Goal: Task Accomplishment & Management: Complete application form

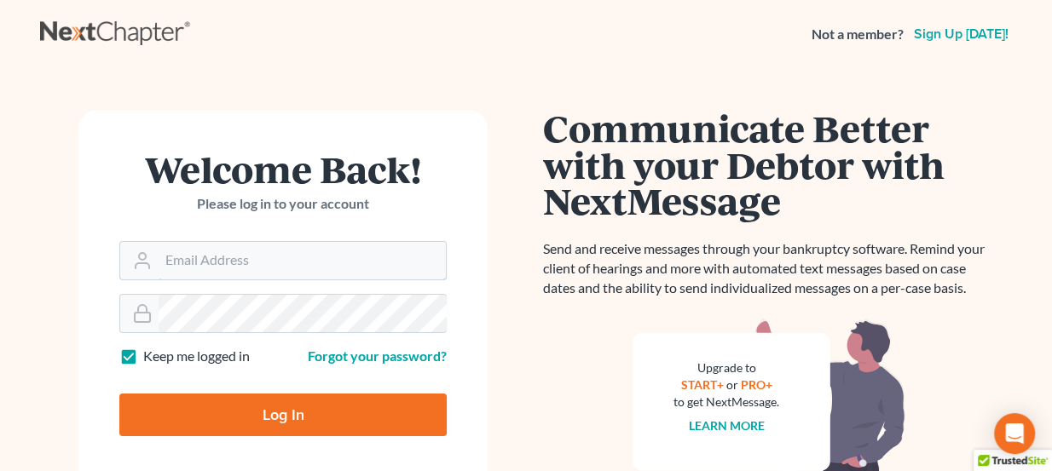
type input "[PERSON_NAME][EMAIL_ADDRESS][DOMAIN_NAME]"
click at [282, 401] on input "Log In" at bounding box center [282, 415] width 327 height 43
type input "Thinking..."
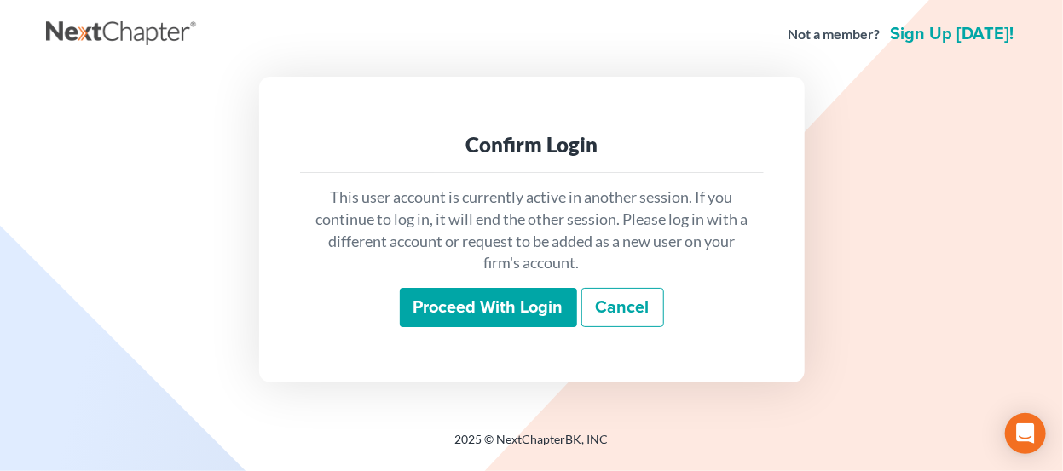
click at [486, 311] on input "Proceed with login" at bounding box center [488, 307] width 177 height 39
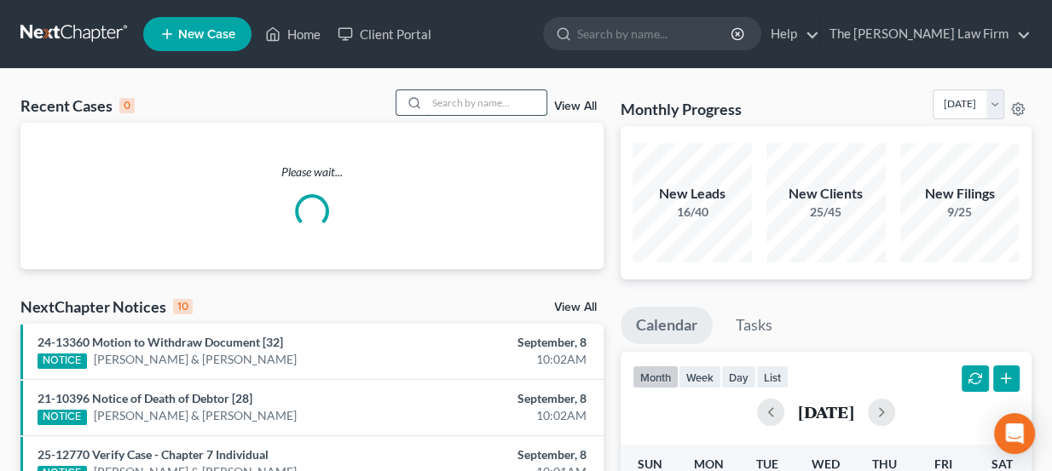
click at [455, 92] on input "search" at bounding box center [486, 102] width 119 height 25
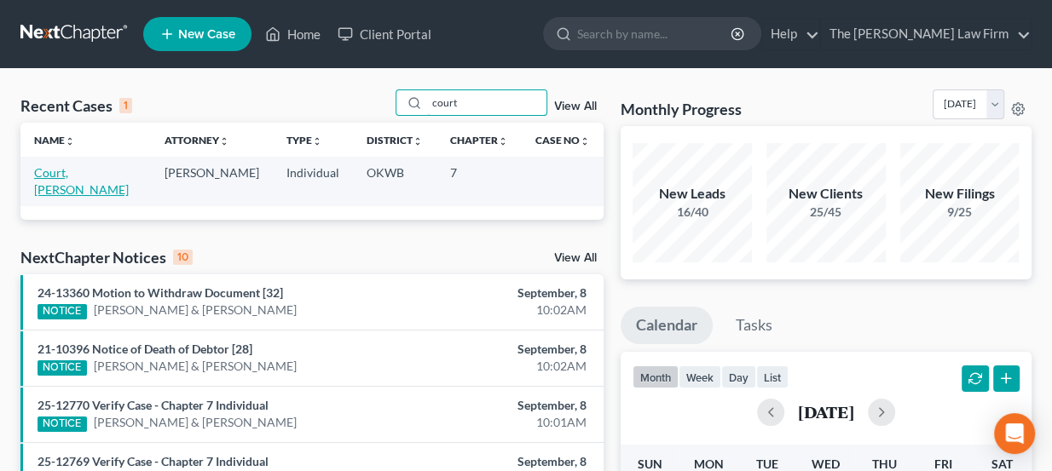
type input "court"
click at [61, 170] on link "Court, [PERSON_NAME]" at bounding box center [81, 181] width 95 height 32
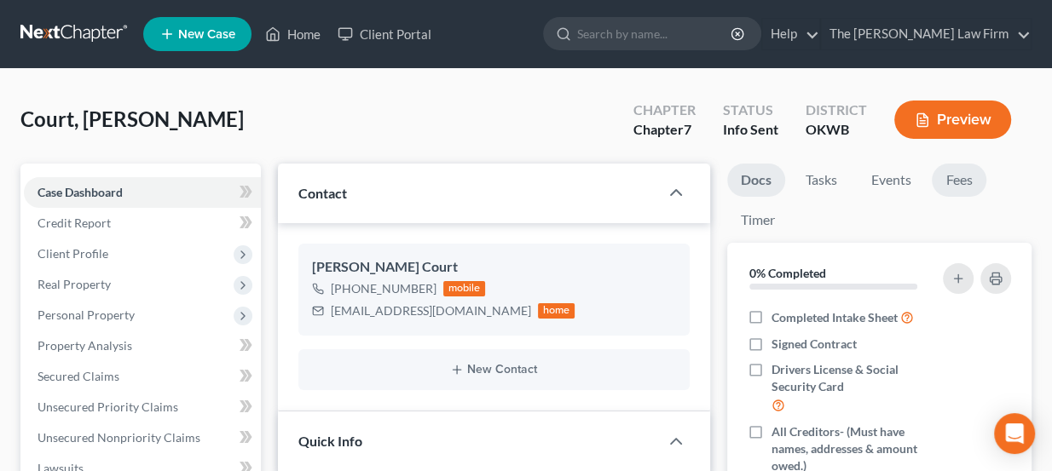
click at [971, 166] on link "Fees" at bounding box center [959, 180] width 55 height 33
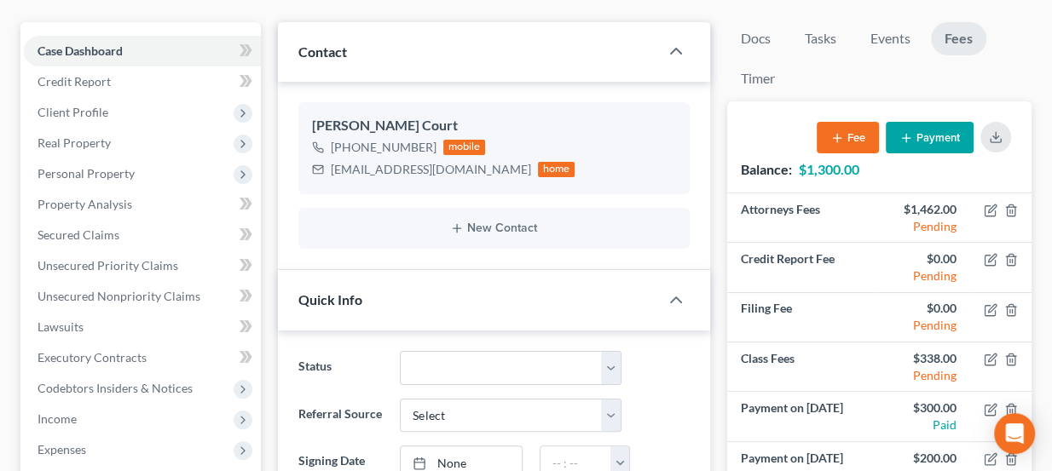
scroll to position [77, 0]
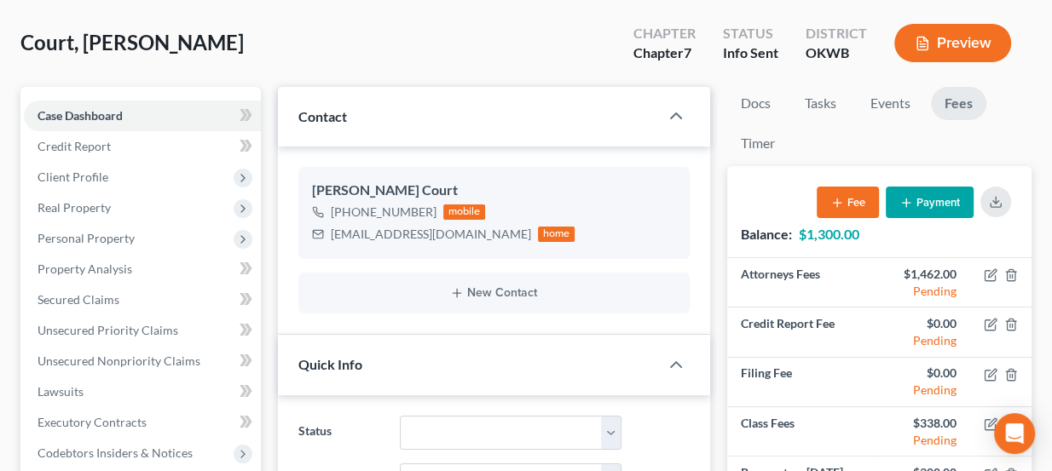
click at [917, 214] on button "Payment" at bounding box center [930, 203] width 88 height 32
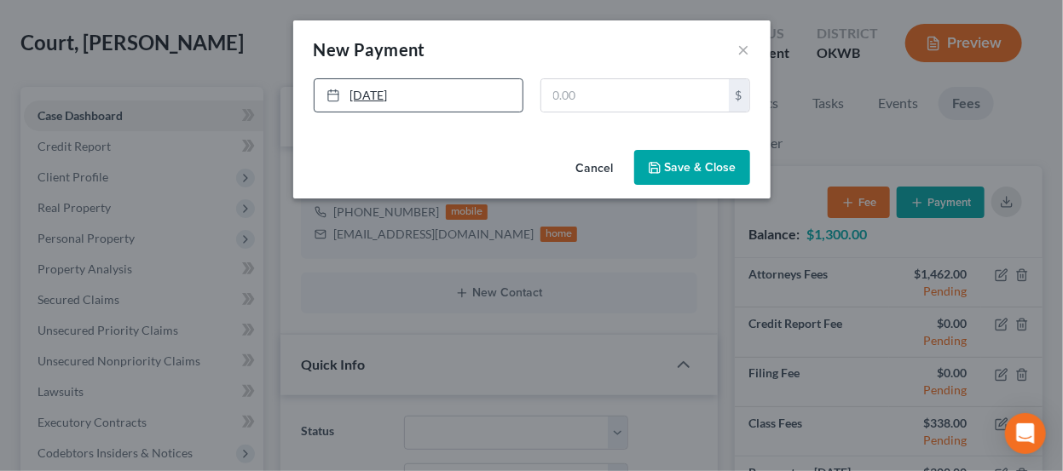
click at [436, 96] on link "9/8/2025" at bounding box center [419, 95] width 208 height 32
click at [620, 86] on input "text" at bounding box center [635, 95] width 188 height 32
type input "2"
type input "200"
click at [683, 160] on button "Save & Close" at bounding box center [692, 168] width 116 height 36
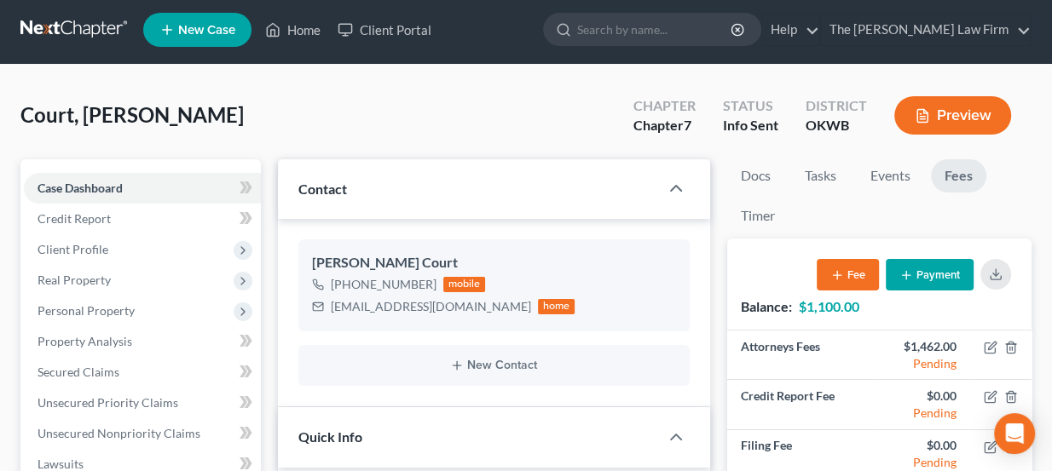
scroll to position [0, 0]
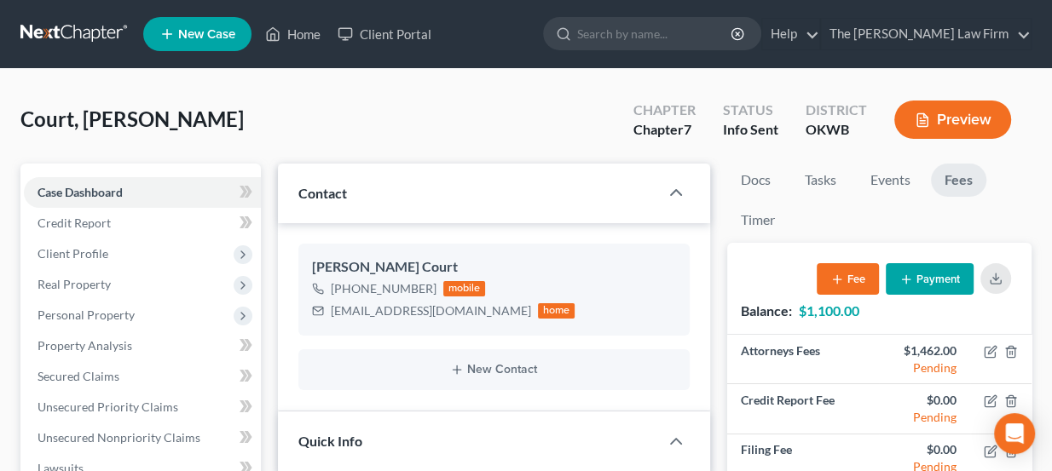
click at [85, 35] on link at bounding box center [74, 34] width 109 height 31
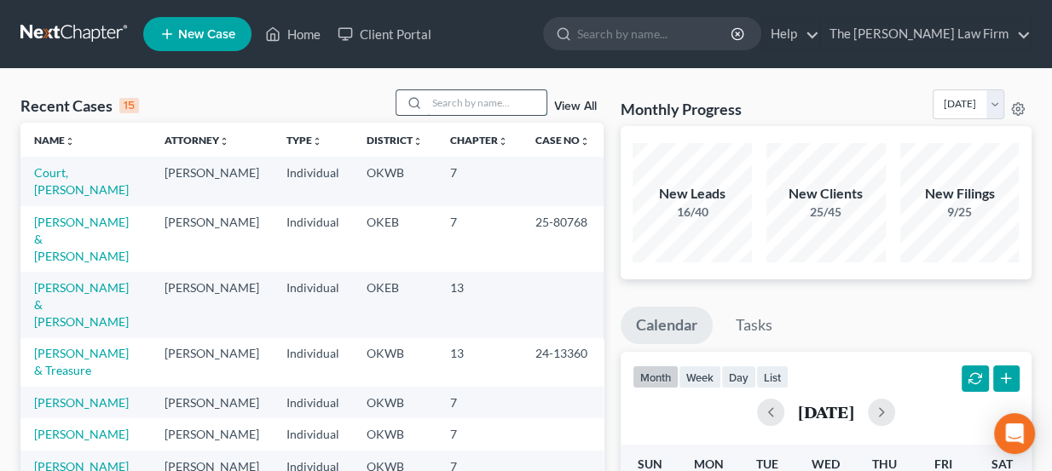
click at [441, 100] on input "search" at bounding box center [486, 102] width 119 height 25
drag, startPoint x: 688, startPoint y: 193, endPoint x: 722, endPoint y: 203, distance: 35.6
click at [722, 203] on div "New Leads" at bounding box center [691, 194] width 119 height 20
drag, startPoint x: 713, startPoint y: 217, endPoint x: 673, endPoint y: 215, distance: 40.1
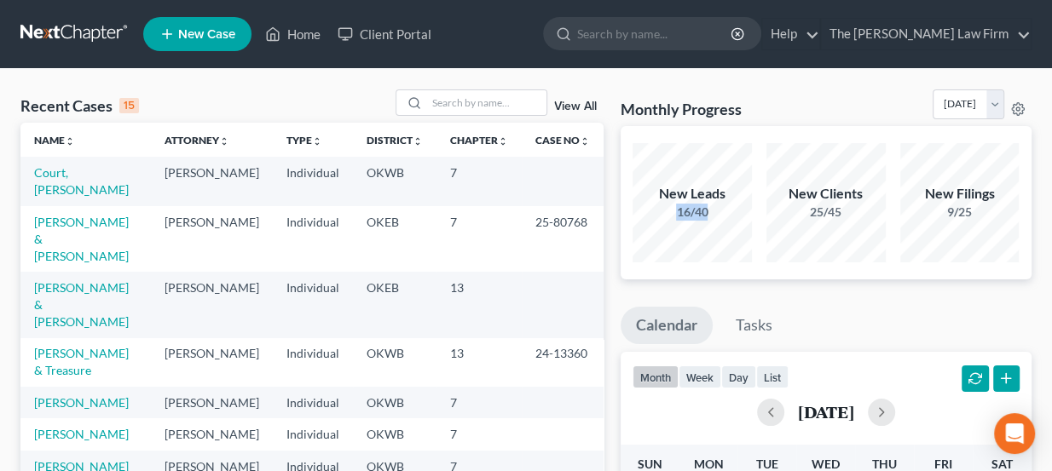
click at [673, 215] on div "16/40" at bounding box center [691, 212] width 119 height 17
click at [459, 97] on input "search" at bounding box center [486, 102] width 119 height 25
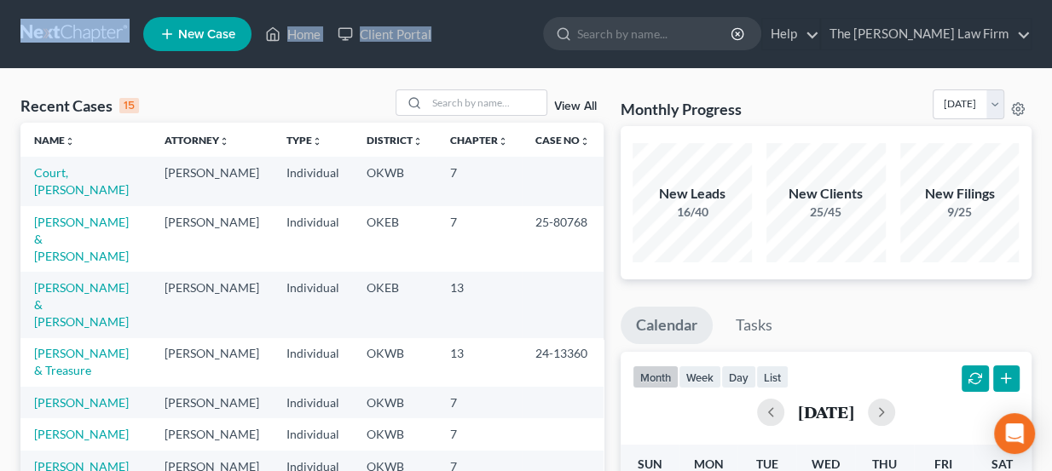
drag, startPoint x: 473, startPoint y: 44, endPoint x: 14, endPoint y: 58, distance: 459.6
click at [14, 58] on nav "Home New Case Client Portal The Choate Law Firm lou@chapter7ok.com My Account S…" at bounding box center [526, 34] width 1052 height 68
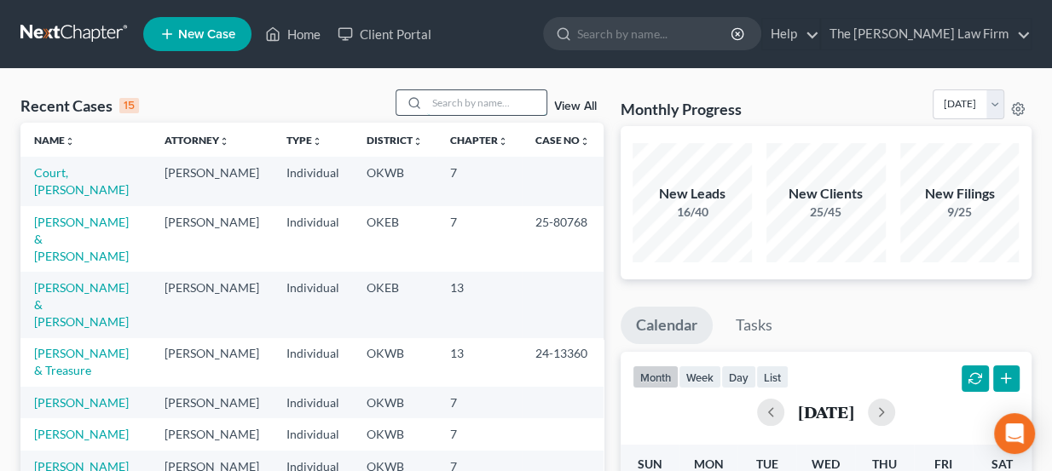
click at [473, 98] on input "search" at bounding box center [486, 102] width 119 height 25
type input "botting"
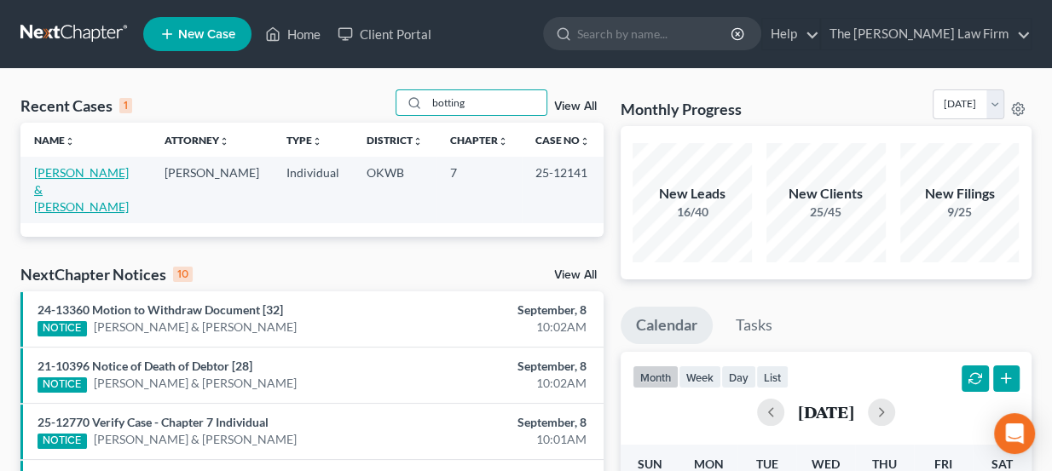
click at [84, 183] on link "[PERSON_NAME] & [PERSON_NAME]" at bounding box center [81, 189] width 95 height 49
select select "2"
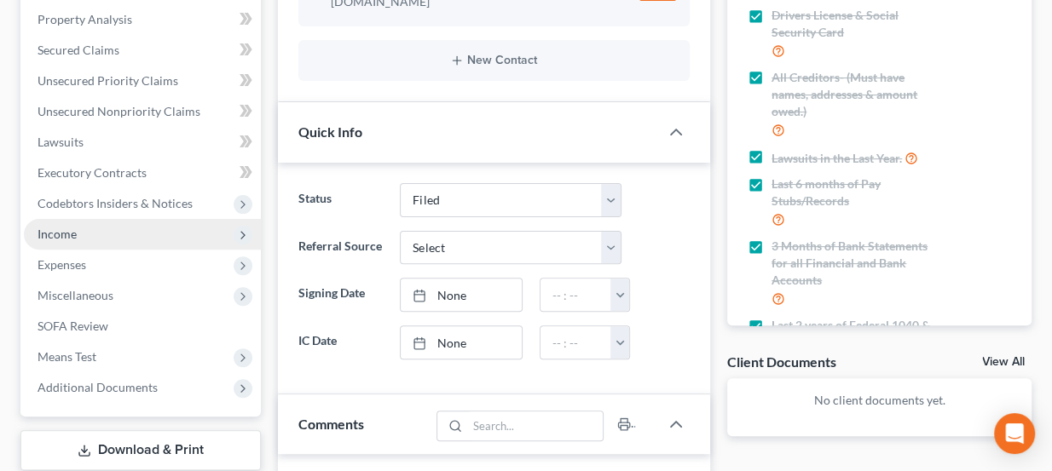
scroll to position [309, 0]
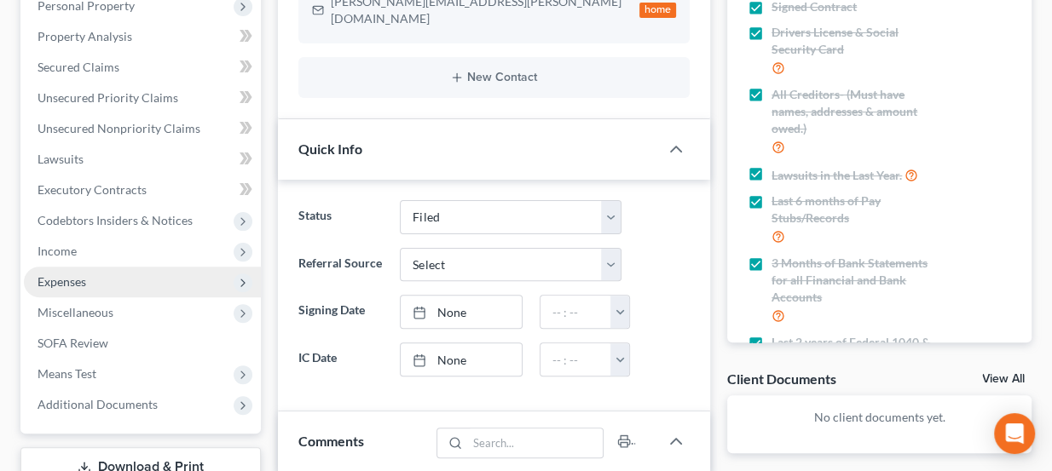
click at [97, 285] on span "Expenses" at bounding box center [142, 282] width 237 height 31
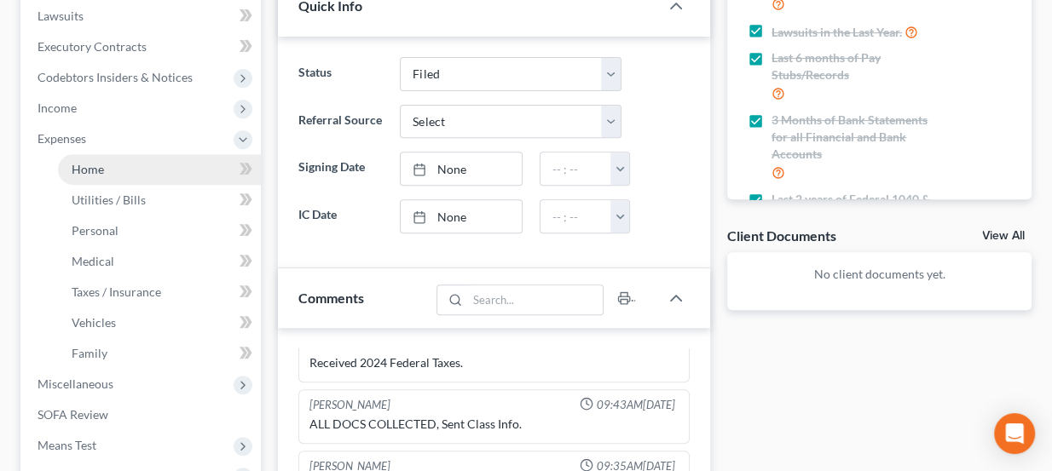
scroll to position [465, 0]
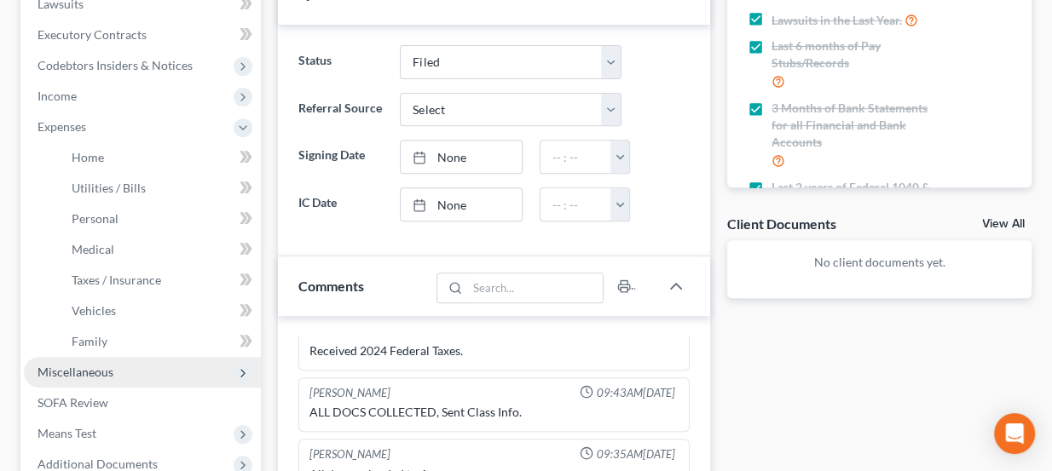
click at [105, 367] on span "Miscellaneous" at bounding box center [76, 372] width 76 height 14
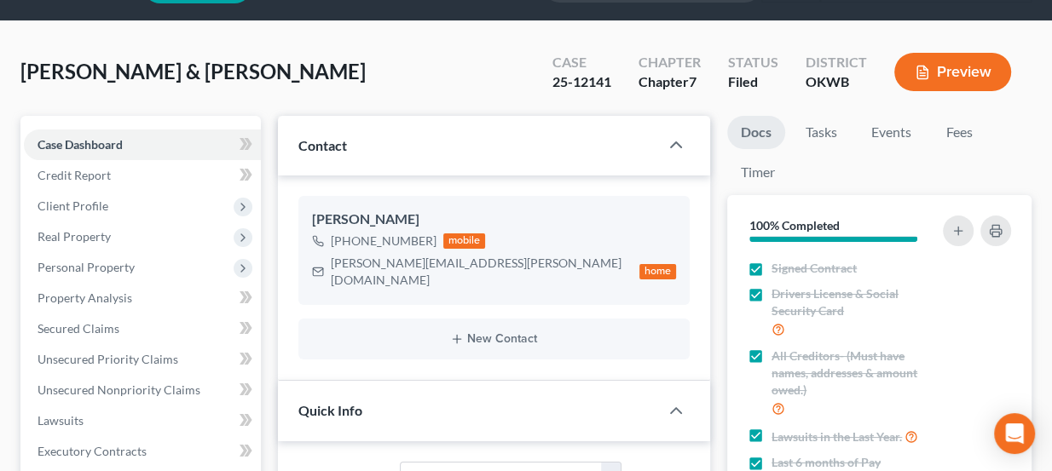
scroll to position [0, 0]
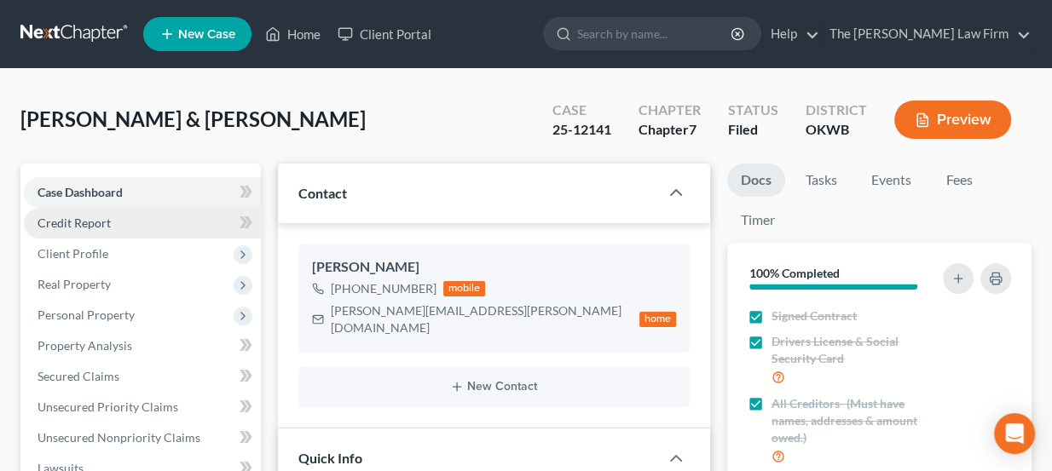
click at [107, 231] on link "Credit Report" at bounding box center [142, 223] width 237 height 31
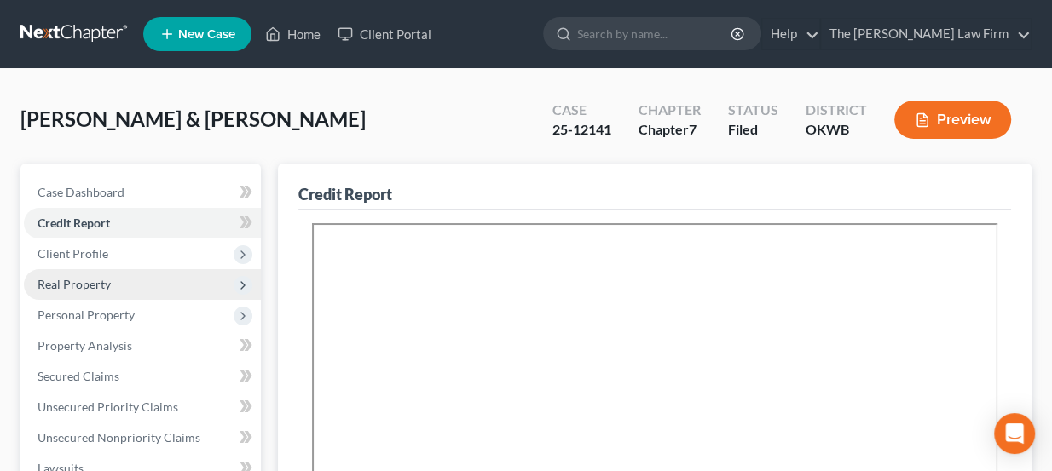
click at [97, 278] on span "Real Property" at bounding box center [74, 284] width 73 height 14
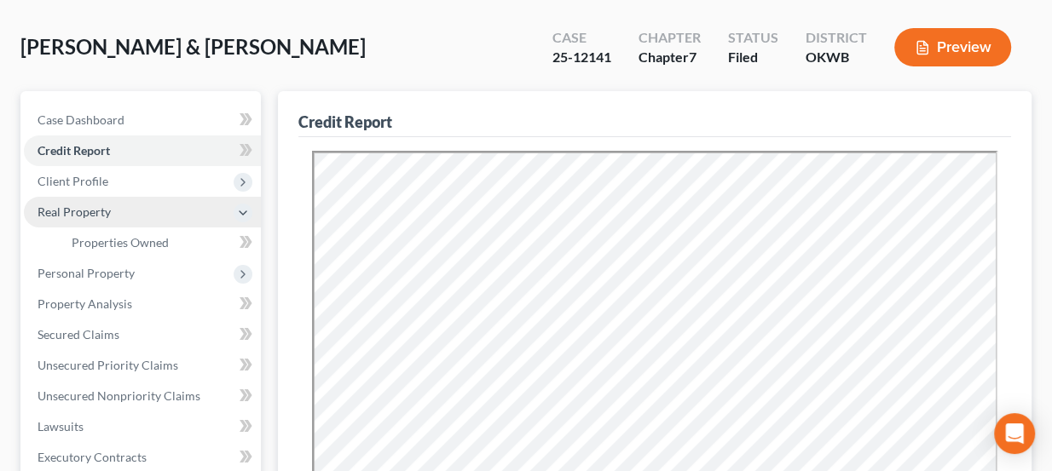
scroll to position [77, 0]
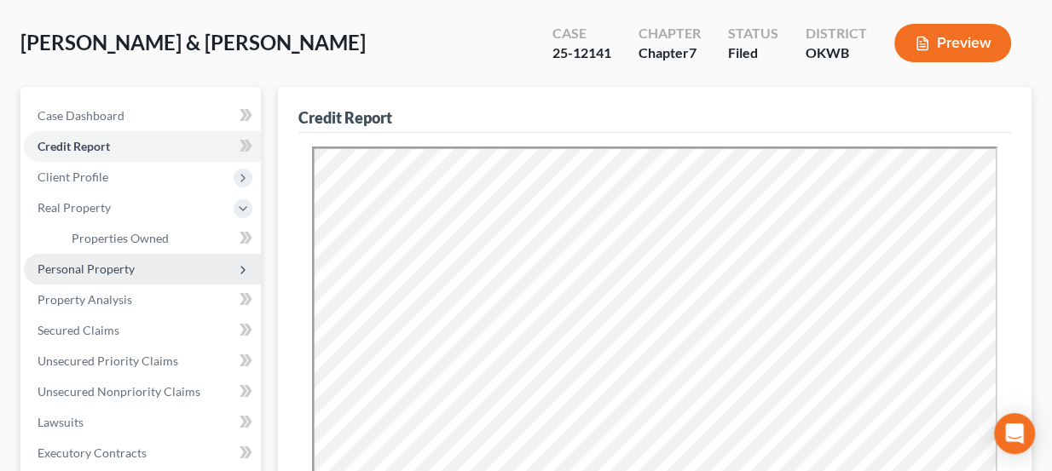
click at [121, 269] on span "Personal Property" at bounding box center [86, 269] width 97 height 14
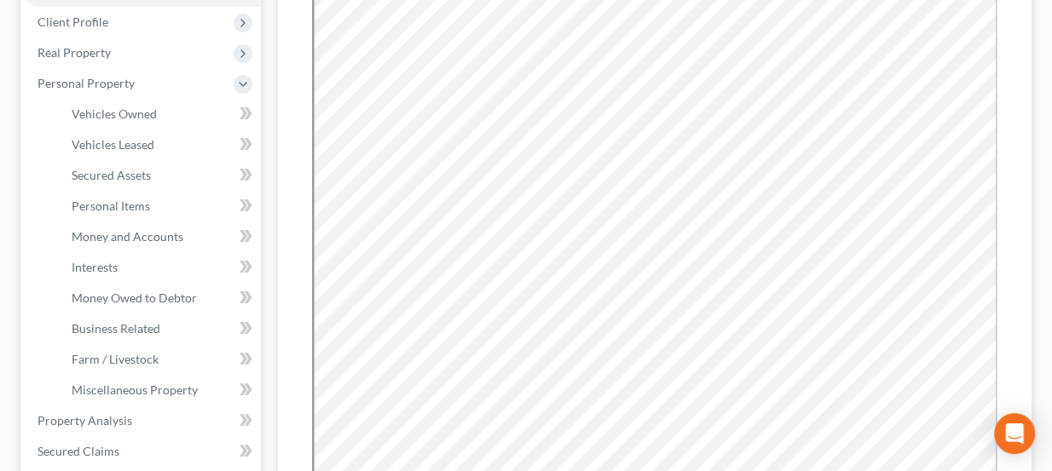
scroll to position [0, 0]
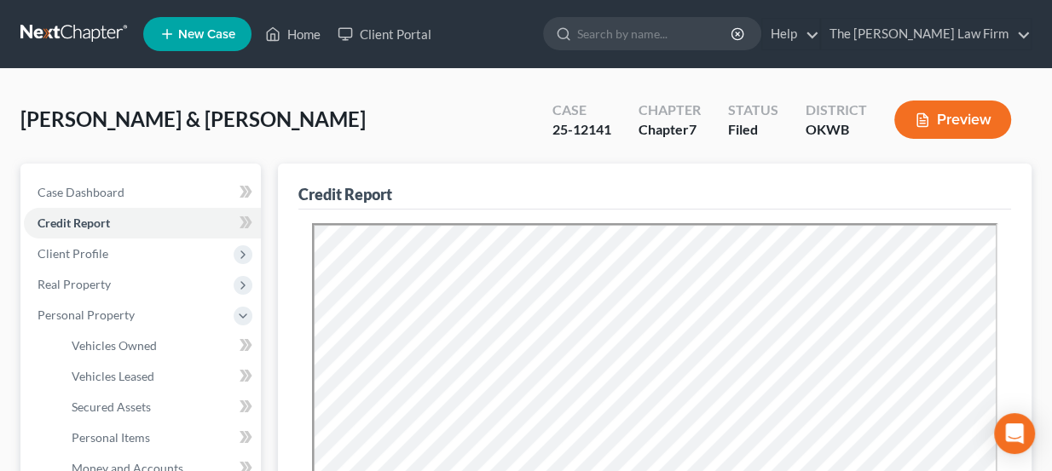
click at [102, 25] on link at bounding box center [74, 34] width 109 height 31
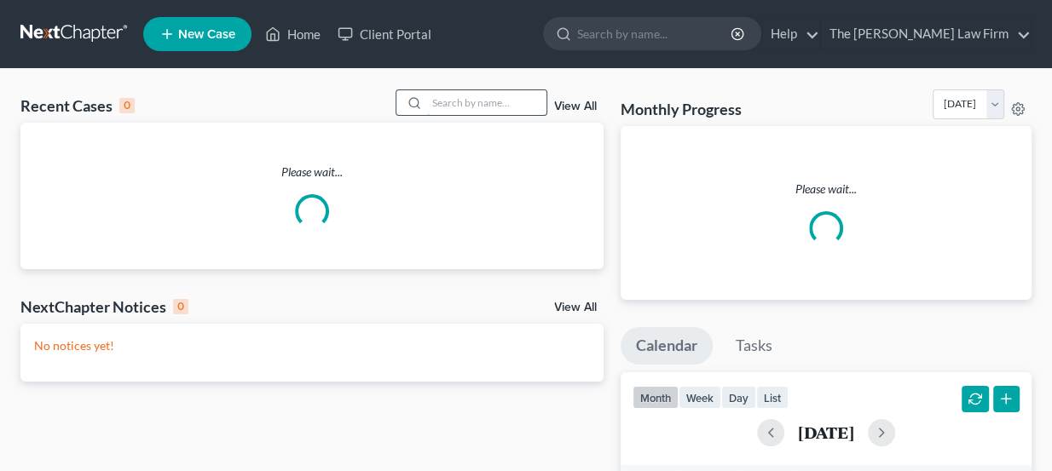
click at [436, 94] on input "search" at bounding box center [486, 102] width 119 height 25
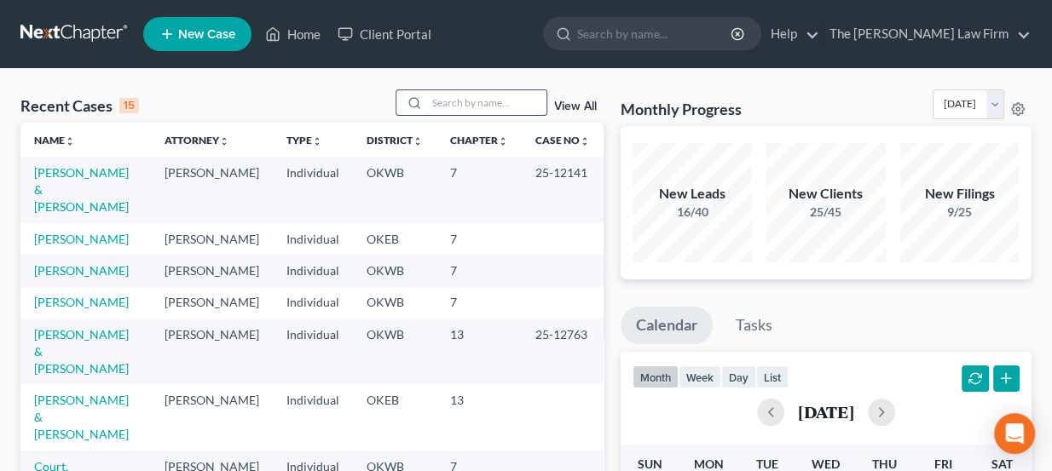
click at [480, 103] on input "search" at bounding box center [486, 102] width 119 height 25
type input "[PERSON_NAME]"
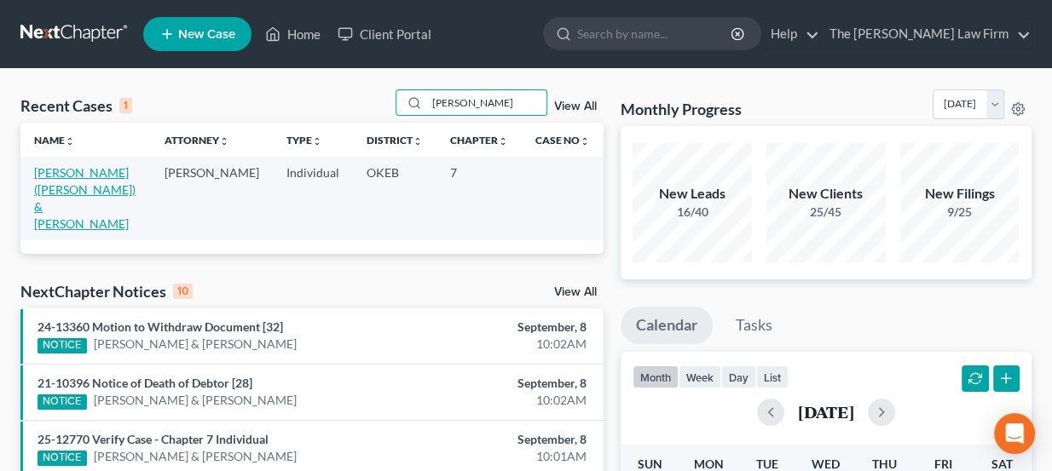
click at [93, 177] on link "[PERSON_NAME] ([PERSON_NAME]) & [PERSON_NAME]" at bounding box center [84, 198] width 101 height 66
select select "8"
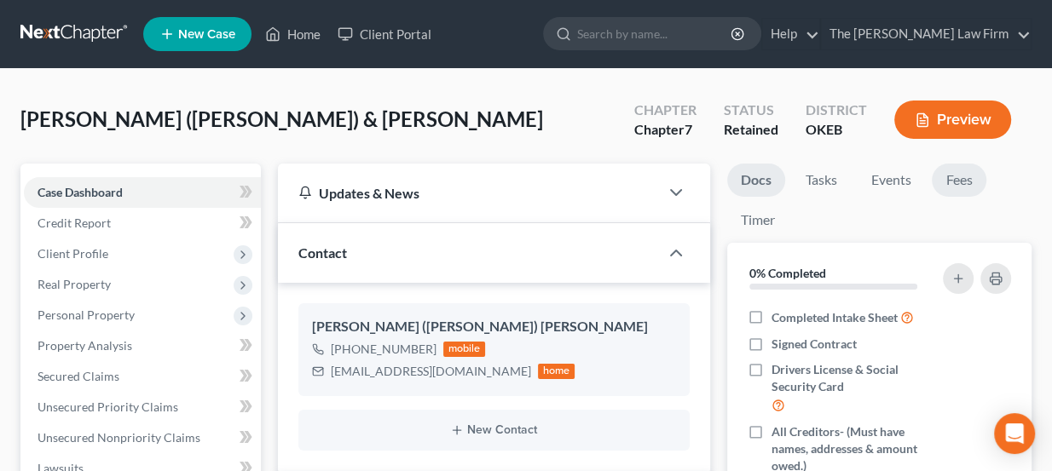
click at [958, 174] on link "Fees" at bounding box center [959, 180] width 55 height 33
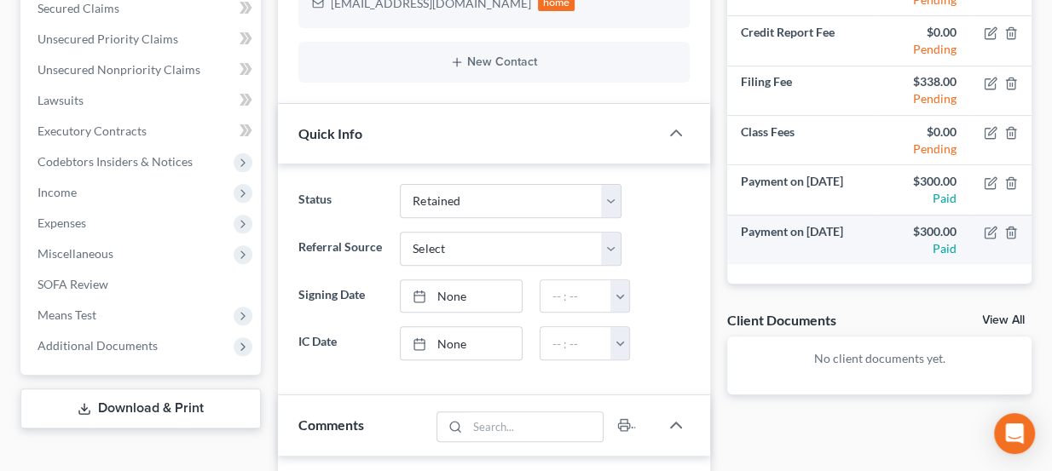
scroll to position [387, 0]
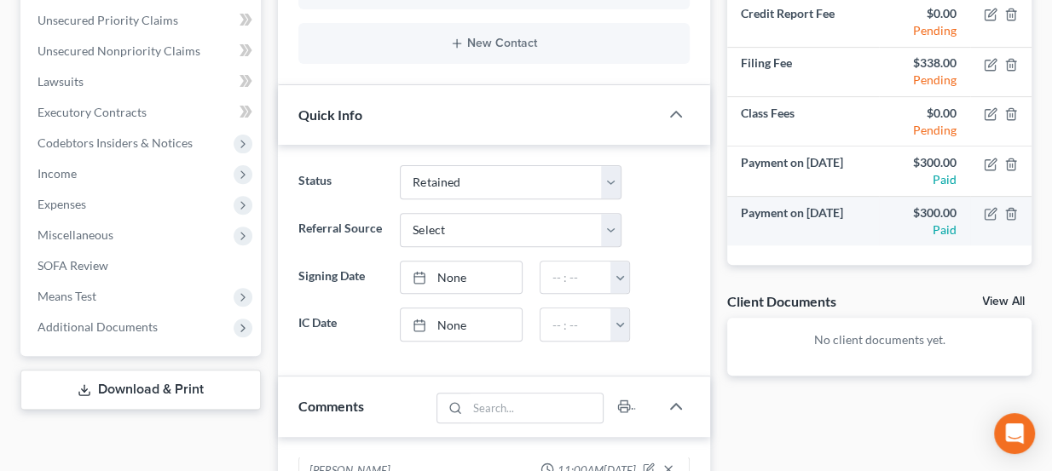
click at [1020, 211] on td at bounding box center [1000, 220] width 61 height 49
click at [1012, 213] on line "button" at bounding box center [1012, 214] width 0 height 3
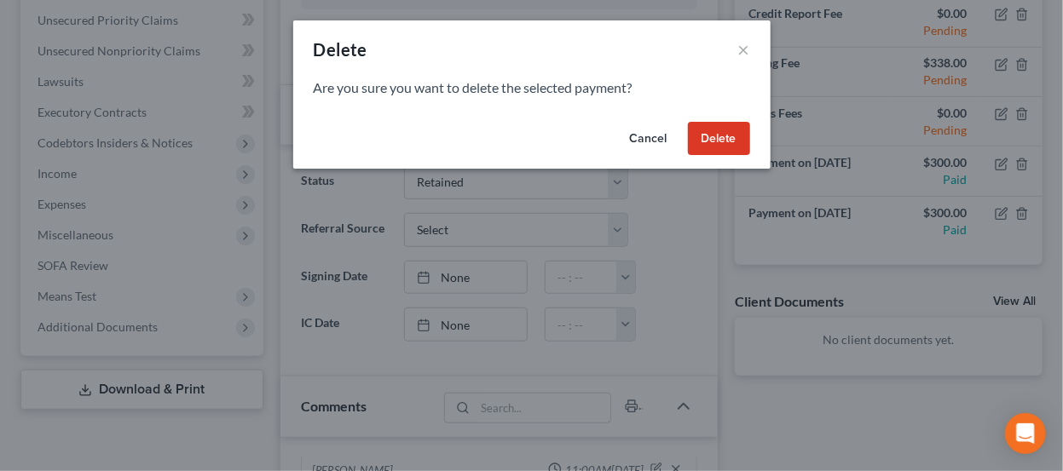
click at [713, 141] on button "Delete" at bounding box center [719, 139] width 62 height 34
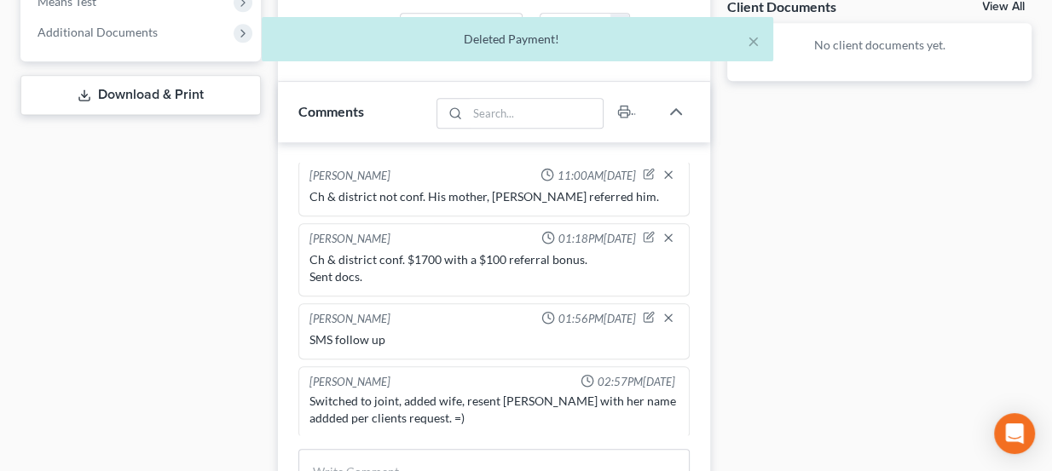
scroll to position [852, 0]
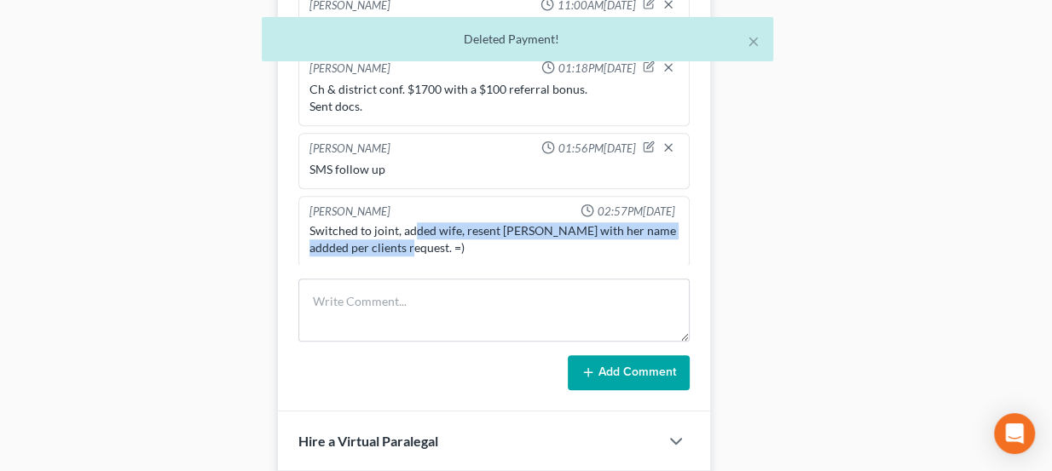
drag, startPoint x: 413, startPoint y: 226, endPoint x: 447, endPoint y: 234, distance: 35.1
click at [447, 234] on div "Switched to joint, added wife, resent LOR with her name addded per clients requ…" at bounding box center [494, 239] width 370 height 34
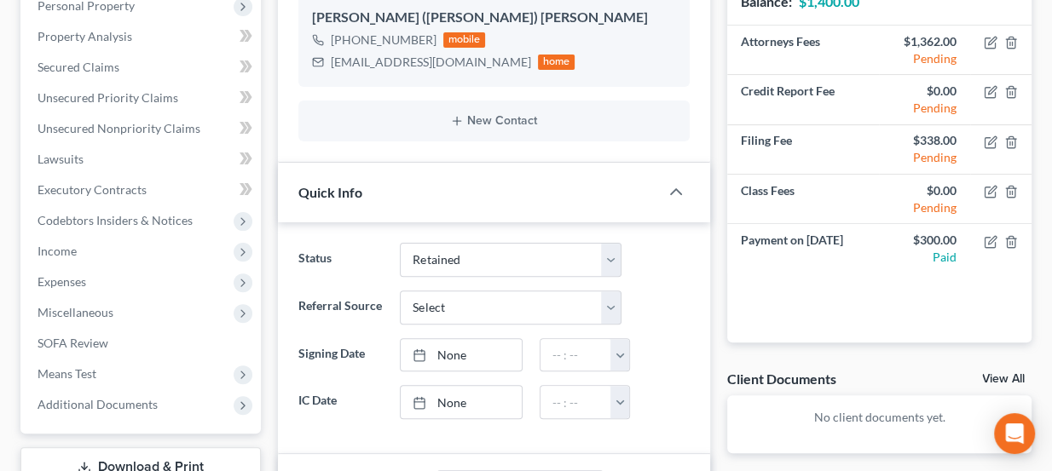
scroll to position [0, 0]
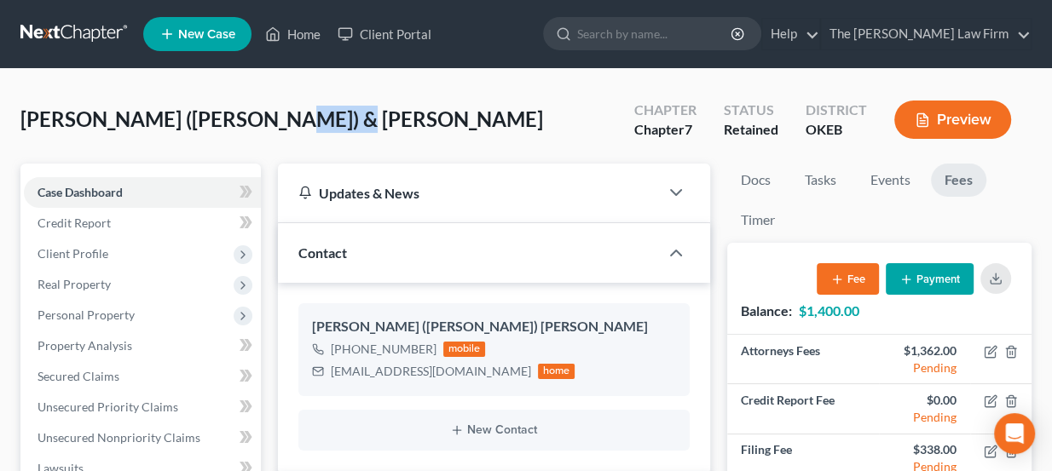
drag, startPoint x: 266, startPoint y: 127, endPoint x: 362, endPoint y: 113, distance: 97.4
click at [362, 113] on div "Raymond, Dale (Shane) & Rashawn Upgraded Chapter Chapter 7 Status Retained Dist…" at bounding box center [525, 127] width 1011 height 74
click at [361, 113] on div "Raymond, Dale (Shane) & Rashawn Upgraded Chapter Chapter 7 Status Retained Dist…" at bounding box center [525, 127] width 1011 height 74
drag, startPoint x: 321, startPoint y: 119, endPoint x: 251, endPoint y: 122, distance: 69.9
click at [251, 122] on div "Raymond, Dale (Shane) & Rashawn Upgraded Chapter Chapter 7 Status Retained Dist…" at bounding box center [525, 127] width 1011 height 74
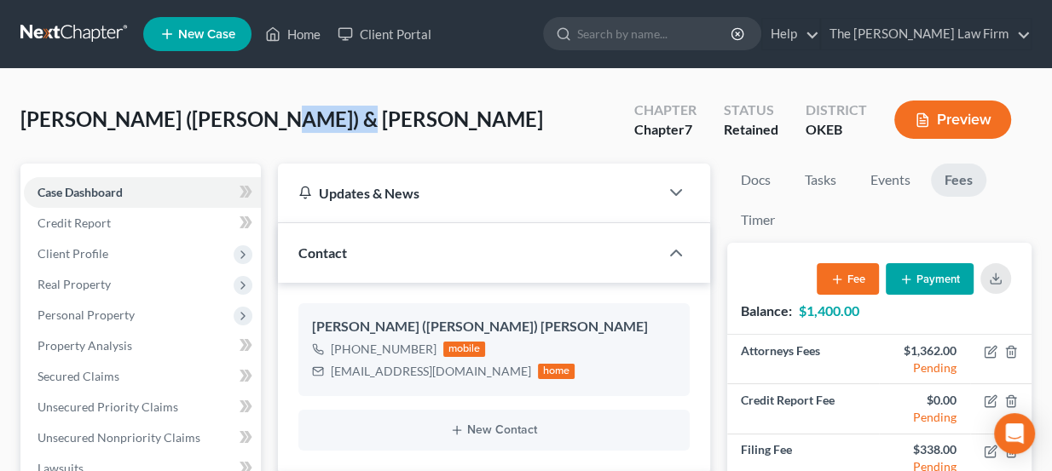
click at [251, 122] on span "[PERSON_NAME] ([PERSON_NAME]) & [PERSON_NAME]" at bounding box center [281, 119] width 523 height 25
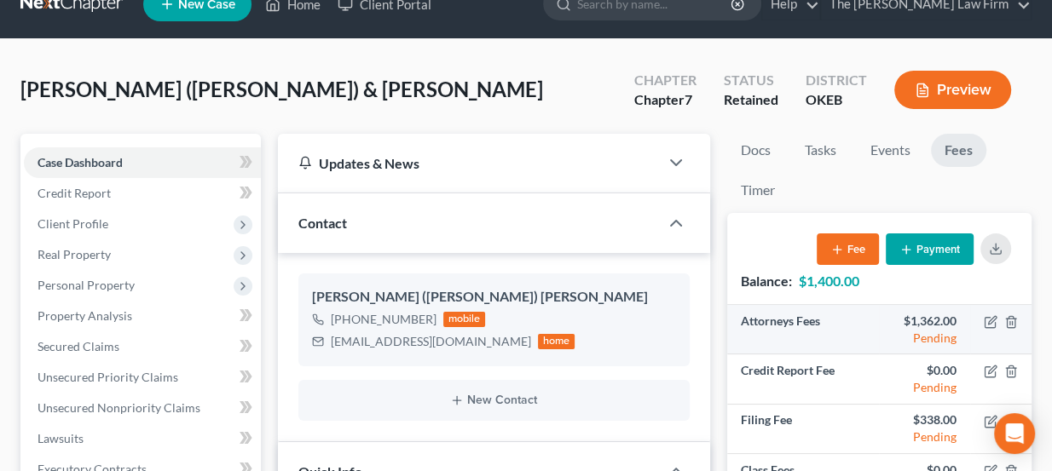
scroll to position [77, 0]
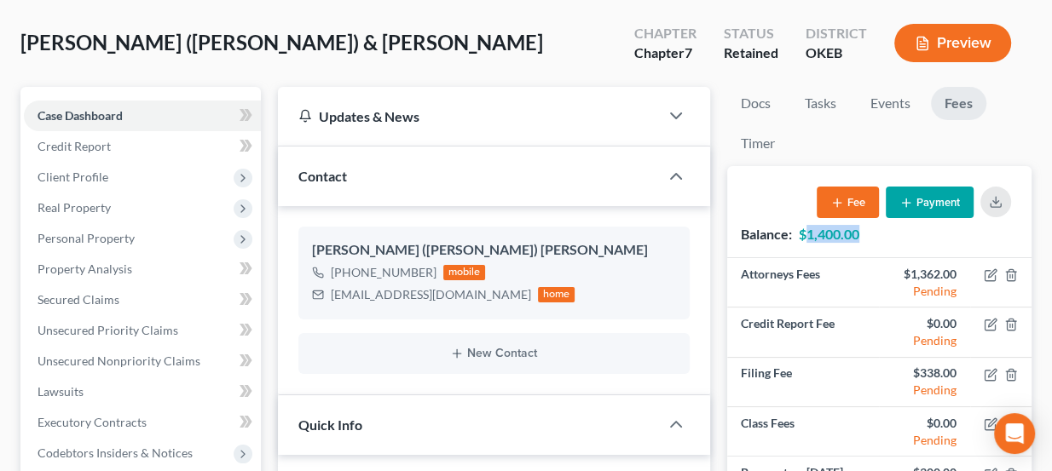
drag, startPoint x: 811, startPoint y: 227, endPoint x: 860, endPoint y: 237, distance: 50.5
click at [859, 237] on strong "$1,400.00" at bounding box center [829, 234] width 61 height 16
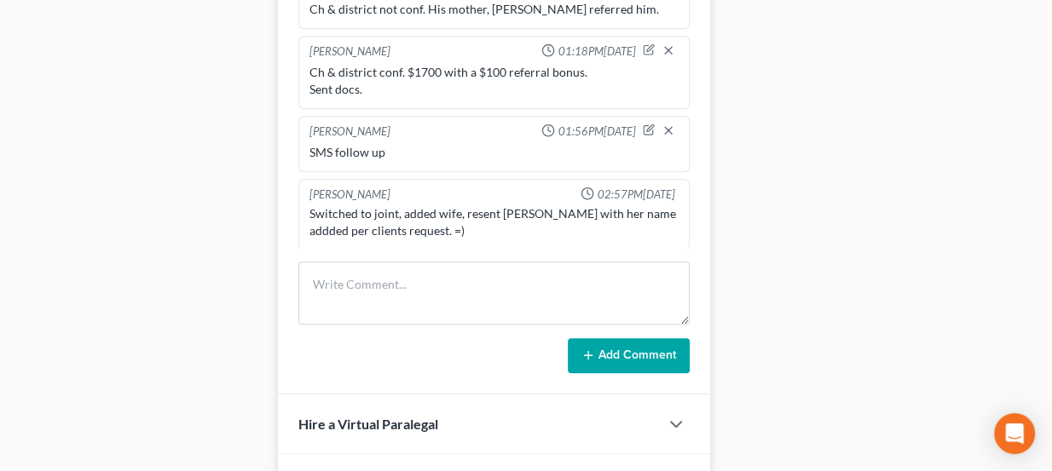
scroll to position [852, 0]
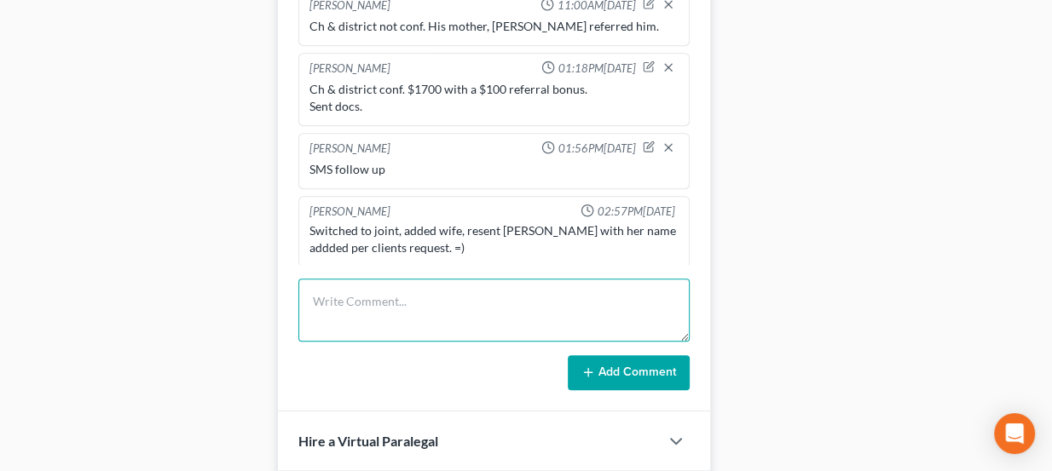
click at [344, 304] on textarea at bounding box center [494, 310] width 392 height 63
type textarea "D"
click at [525, 291] on textarea "Stephanie with Empire Finanace" at bounding box center [494, 310] width 392 height 63
click at [500, 297] on textarea "Stephanie with Empire Finance" at bounding box center [494, 310] width 392 height 63
type textarea "Stephanie with Empire Finance called to confirm client status."
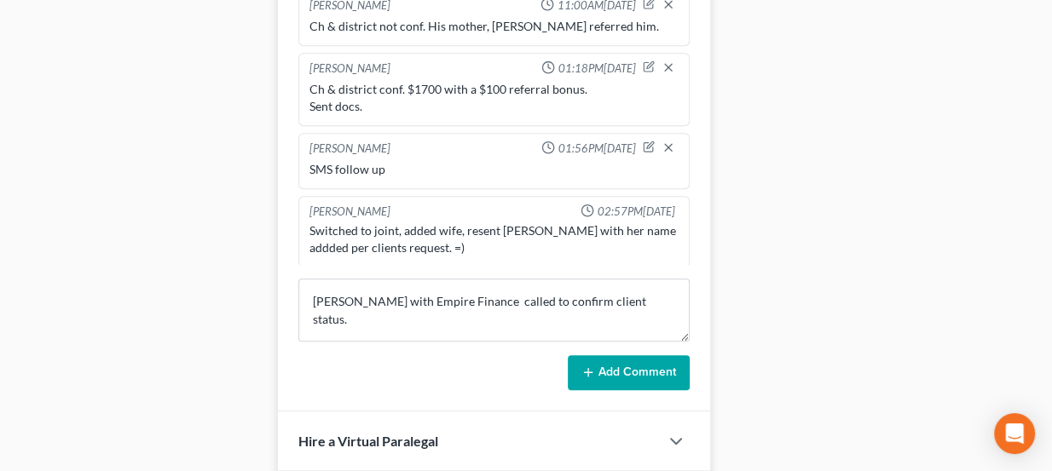
click at [645, 374] on button "Add Comment" at bounding box center [629, 373] width 122 height 36
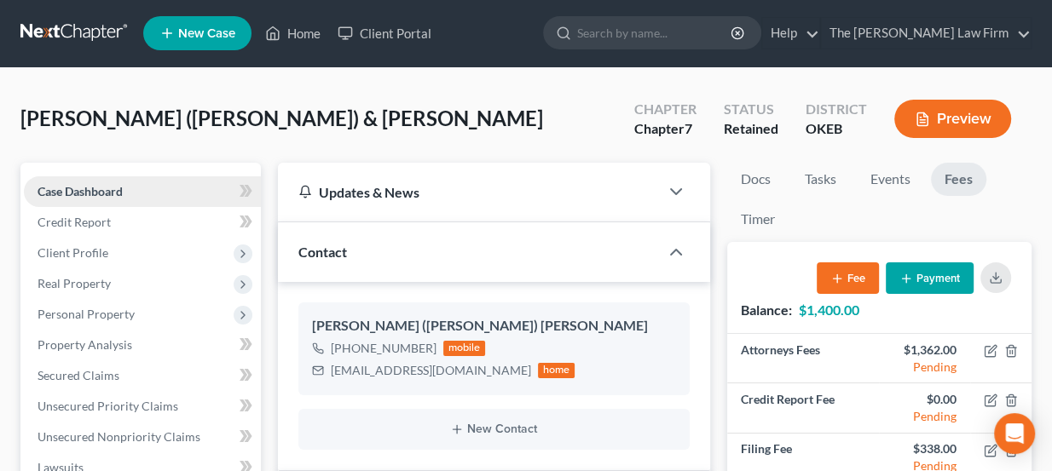
scroll to position [0, 0]
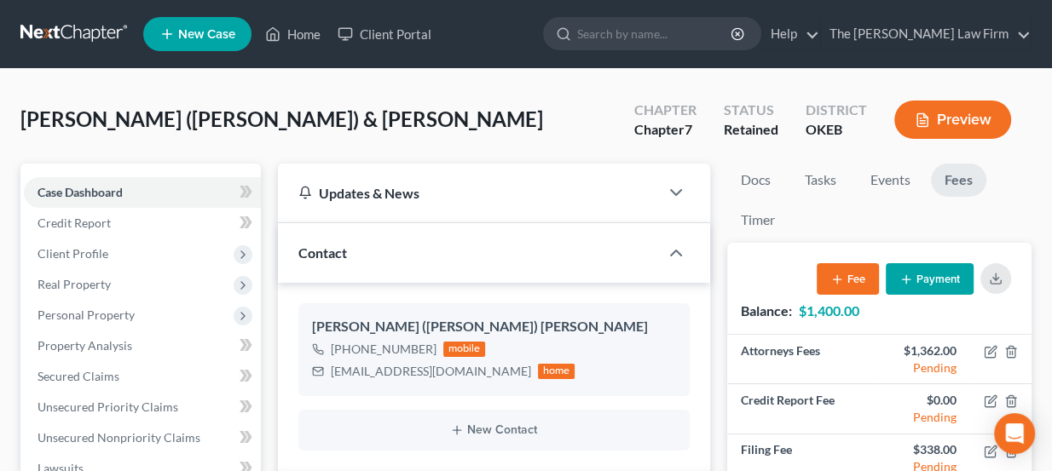
click at [83, 34] on link at bounding box center [74, 34] width 109 height 31
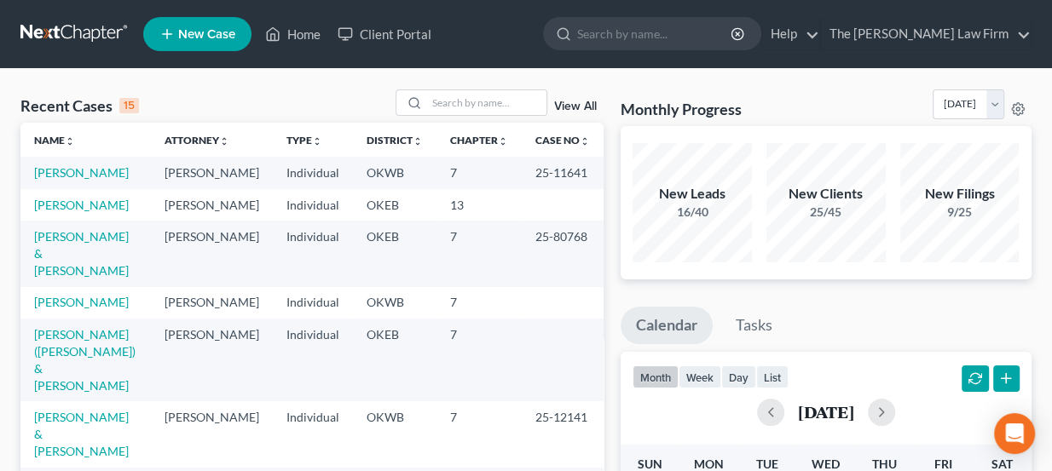
click at [159, 27] on icon at bounding box center [166, 34] width 15 height 20
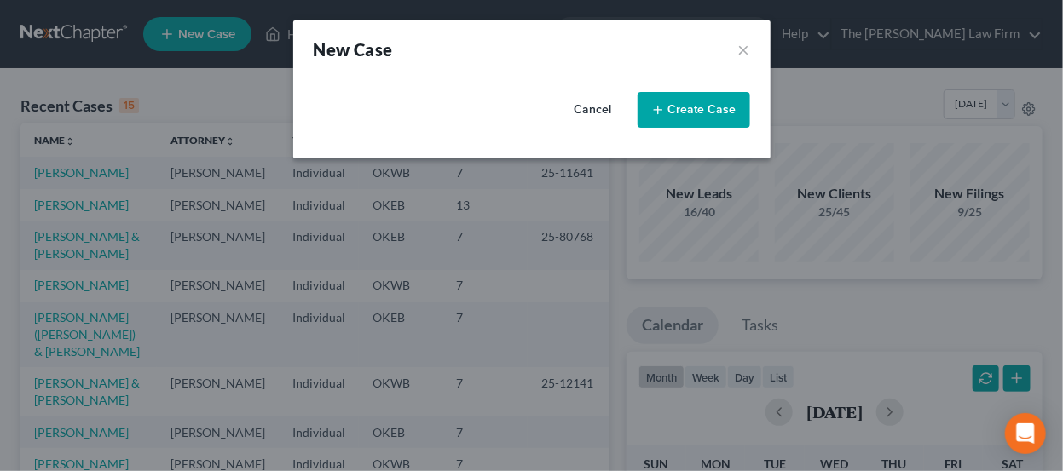
select select "65"
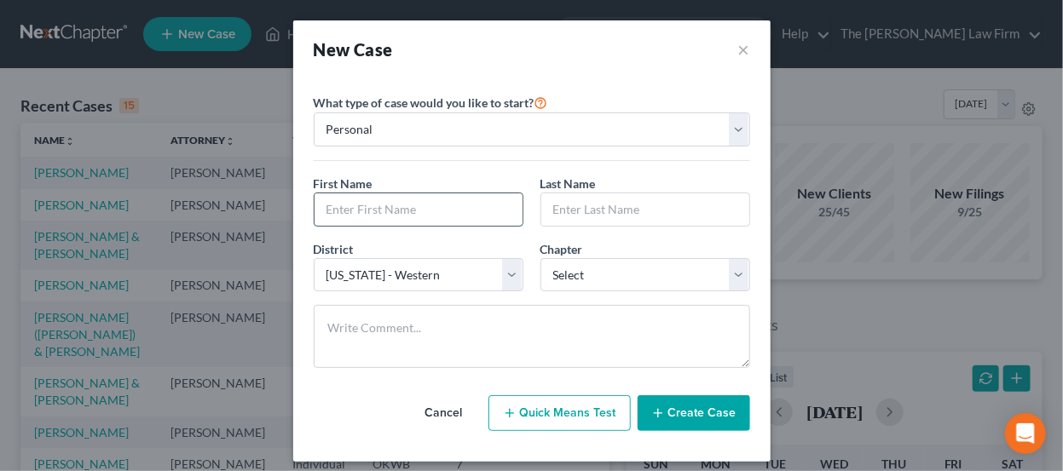
click at [417, 207] on input "text" at bounding box center [419, 209] width 208 height 32
type input "[PERSON_NAME]"
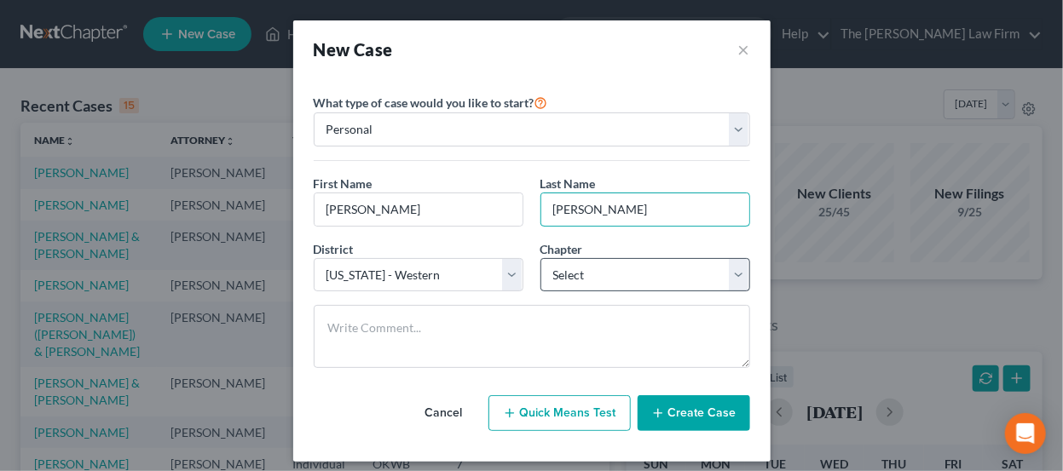
type input "[PERSON_NAME]"
click at [609, 275] on select "Select 7 11 12 13" at bounding box center [645, 275] width 210 height 34
select select "0"
click at [540, 258] on select "Select 7 11 12 13" at bounding box center [645, 275] width 210 height 34
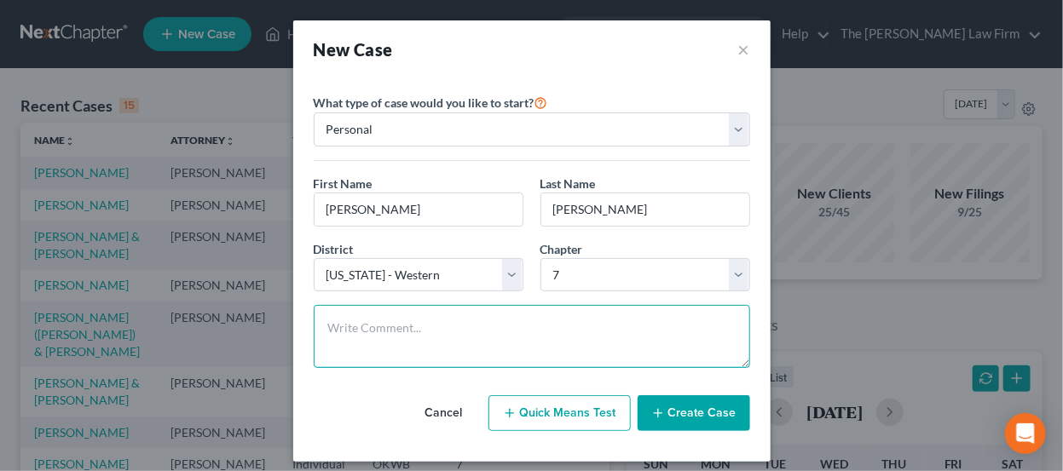
click at [568, 320] on textarea at bounding box center [532, 336] width 436 height 63
type textarea "Ch & district not conf"
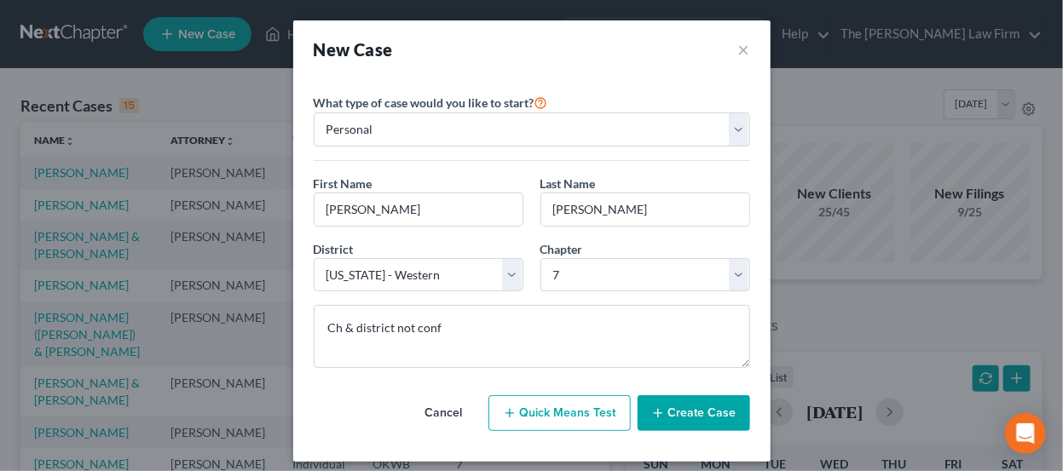
click at [705, 420] on button "Create Case" at bounding box center [694, 414] width 113 height 36
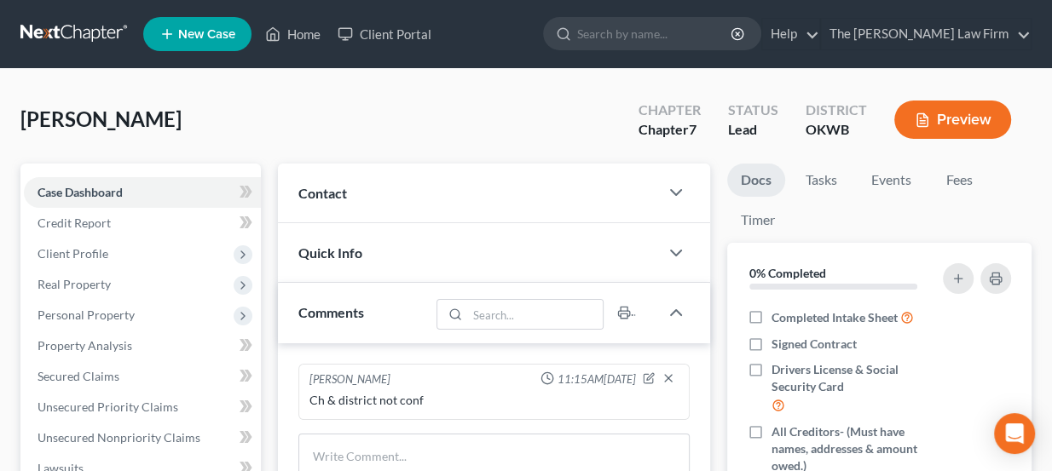
click at [444, 188] on div "Contact" at bounding box center [469, 193] width 382 height 59
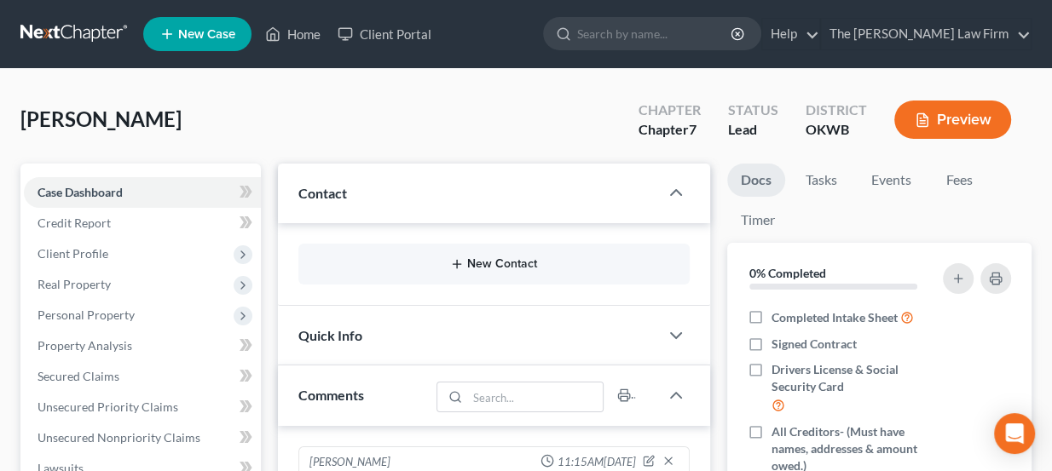
click at [460, 257] on icon "button" at bounding box center [457, 264] width 14 height 14
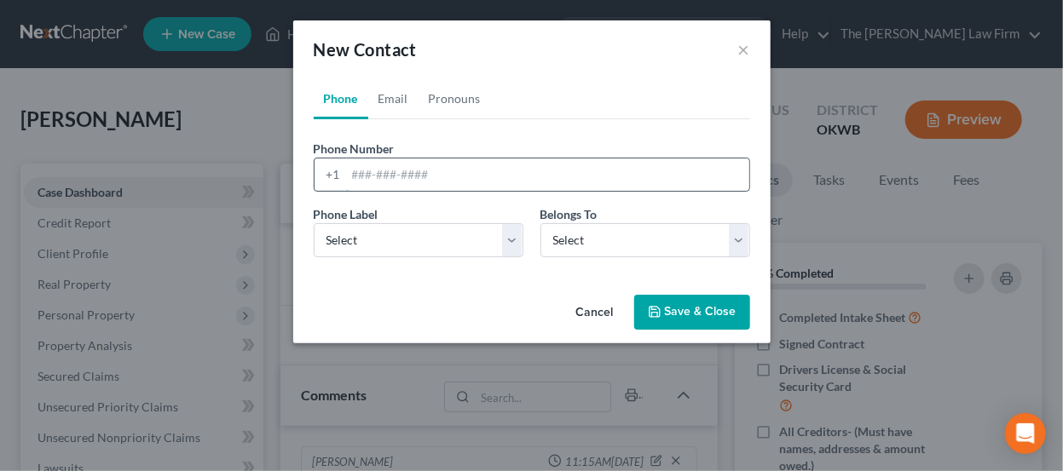
paste input "[PHONE_NUMBER] [EMAIL_ADDRESS][DOMAIN_NAME]"
drag, startPoint x: 572, startPoint y: 174, endPoint x: 436, endPoint y: 167, distance: 135.7
click at [430, 165] on input "[PHONE_NUMBER] [EMAIL_ADDRESS][DOMAIN_NAME]" at bounding box center [547, 175] width 403 height 32
type input "[PHONE_NUMBER]"
drag, startPoint x: 428, startPoint y: 237, endPoint x: 424, endPoint y: 251, distance: 14.9
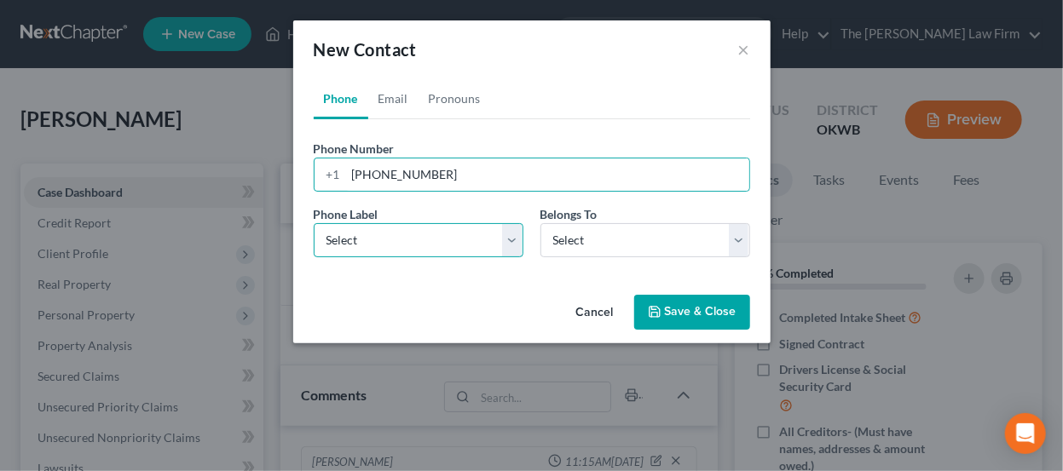
click at [428, 237] on select "Select Mobile Home Work Other" at bounding box center [419, 240] width 210 height 34
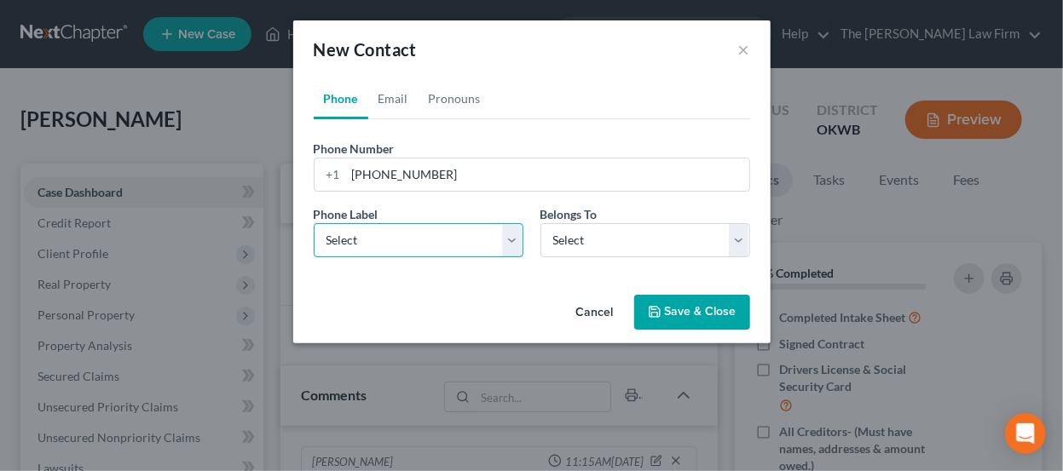
select select "0"
click at [314, 223] on select "Select Mobile Home Work Other" at bounding box center [419, 240] width 210 height 34
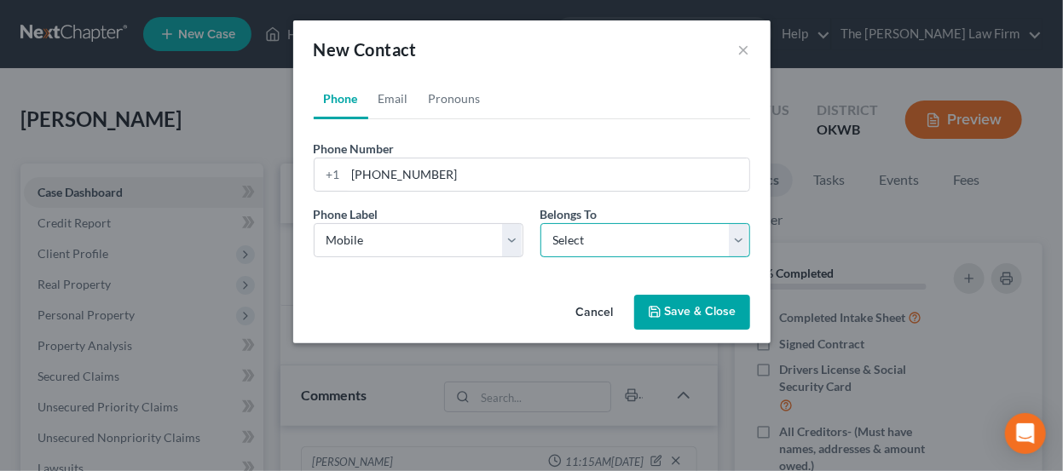
drag, startPoint x: 629, startPoint y: 234, endPoint x: 626, endPoint y: 243, distance: 9.2
click at [628, 238] on select "Select Client Other" at bounding box center [645, 240] width 210 height 34
select select "0"
click at [540, 223] on select "Select Client Other" at bounding box center [645, 240] width 210 height 34
select select "0"
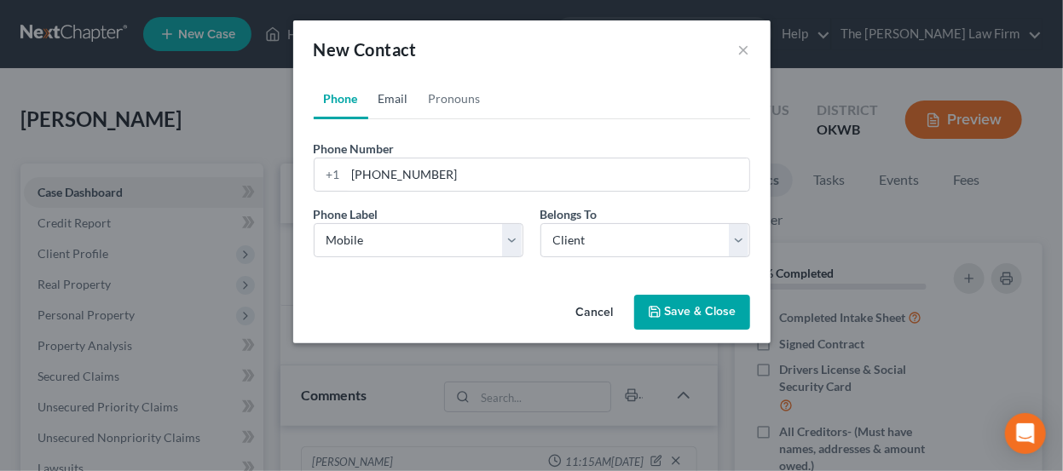
click at [397, 95] on link "Email" at bounding box center [393, 98] width 50 height 41
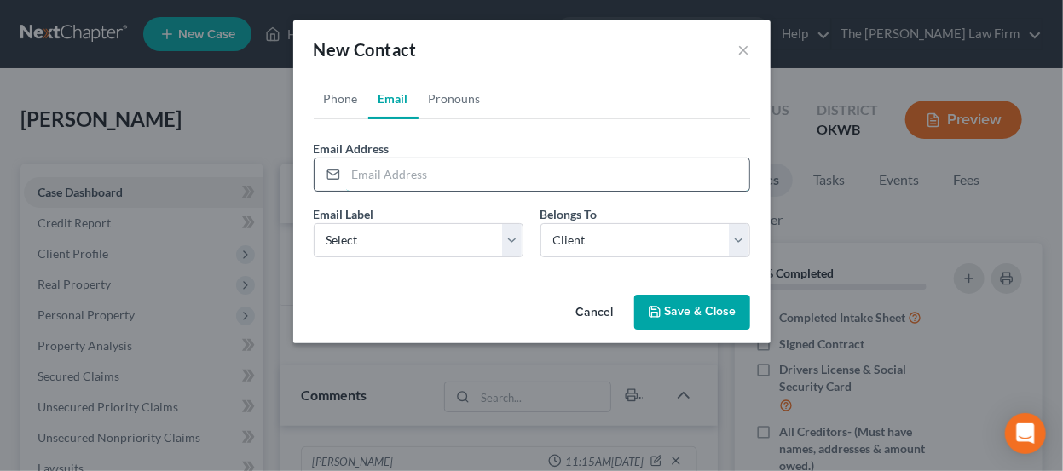
paste input "melissacaudell7620@gmail.com"
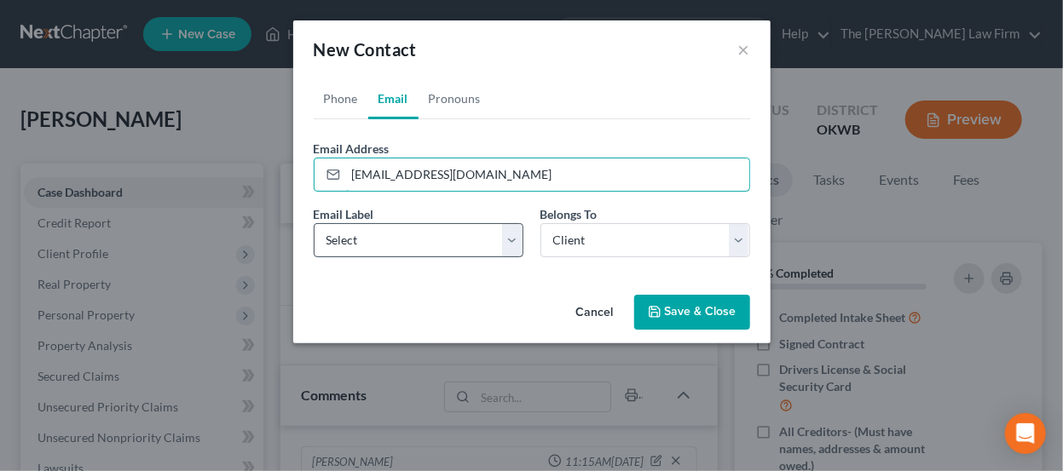
type input "melissacaudell7620@gmail.com"
drag, startPoint x: 459, startPoint y: 242, endPoint x: 458, endPoint y: 254, distance: 12.0
click at [459, 242] on select "Select Home Work Other" at bounding box center [419, 240] width 210 height 34
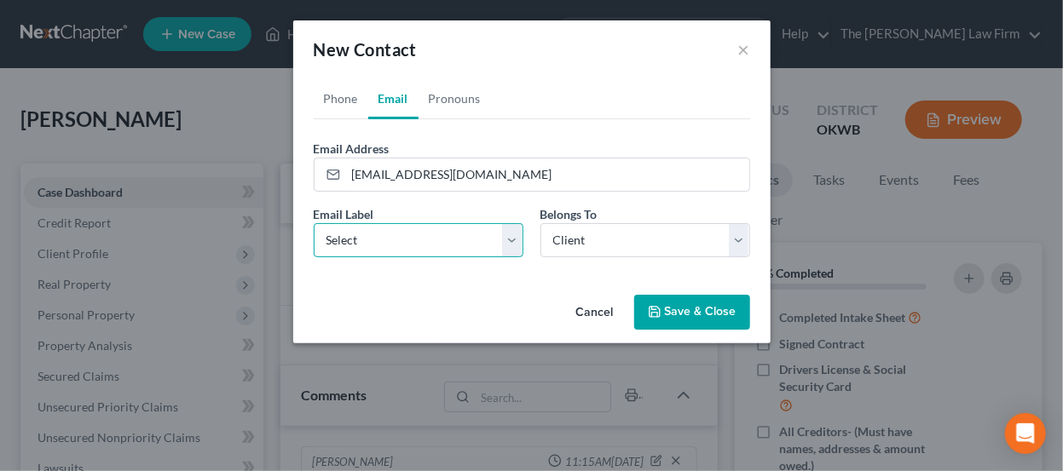
select select "0"
click at [314, 223] on select "Select Home Work Other" at bounding box center [419, 240] width 210 height 34
click at [684, 307] on button "Save & Close" at bounding box center [692, 313] width 116 height 36
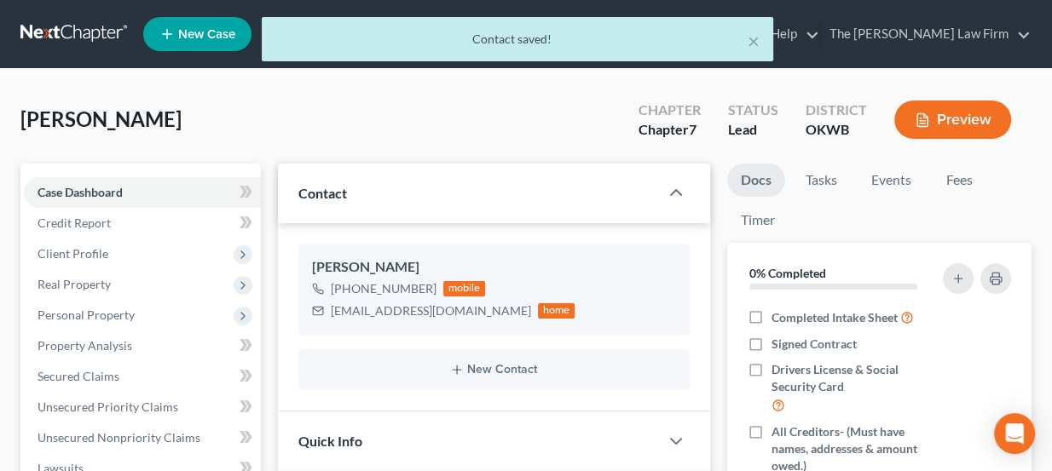
click at [101, 46] on div "× Contact saved!" at bounding box center [517, 43] width 1052 height 53
click at [94, 34] on div "× Contact saved!" at bounding box center [517, 43] width 1052 height 53
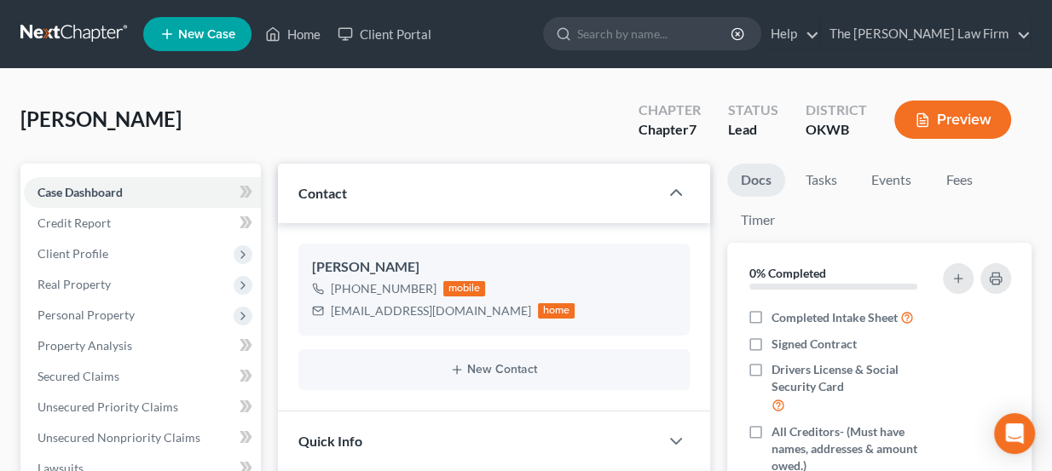
click at [108, 24] on link at bounding box center [74, 34] width 109 height 31
